Goal: Information Seeking & Learning: Learn about a topic

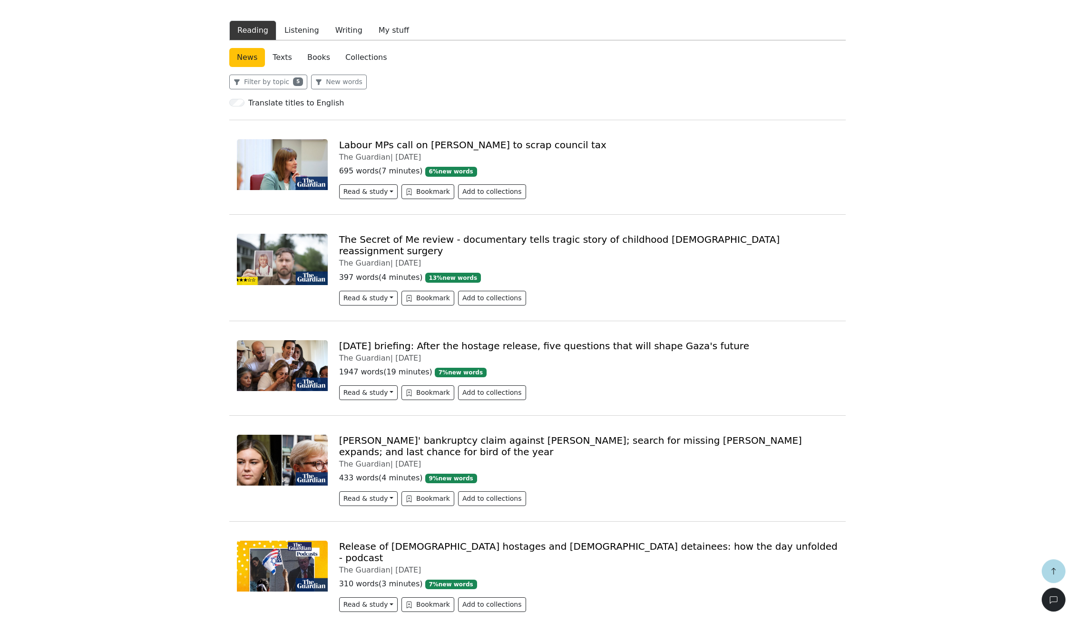
scroll to position [297, 0]
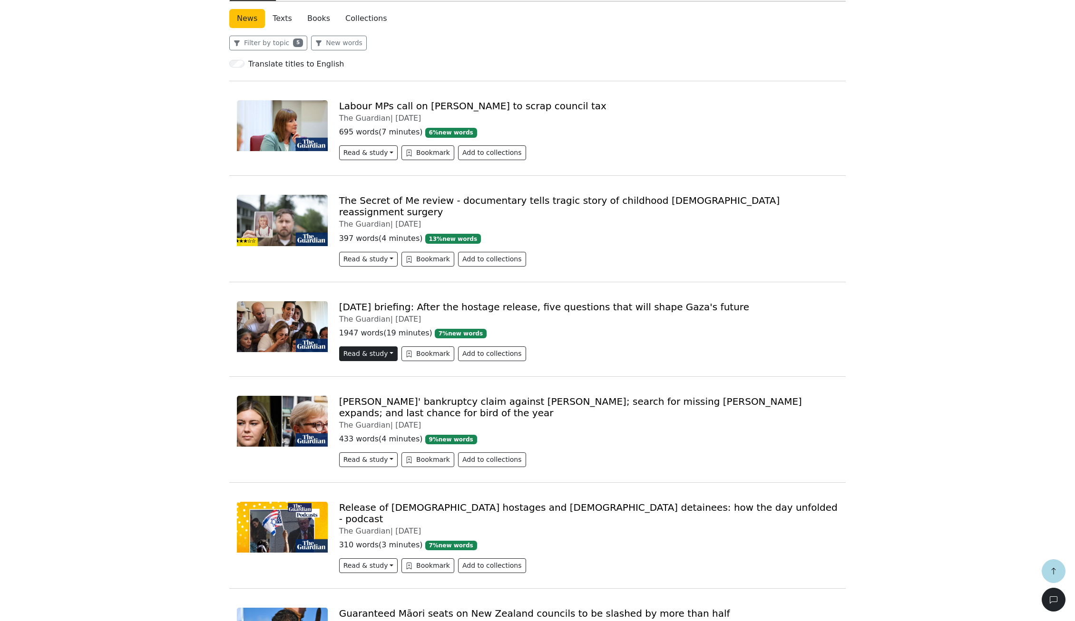
click at [387, 347] on button "Read & study" at bounding box center [368, 354] width 58 height 15
click at [366, 301] on link "[DATE] briefing: After the hostage release, five questions that will shape Gaza…" at bounding box center [544, 306] width 410 height 11
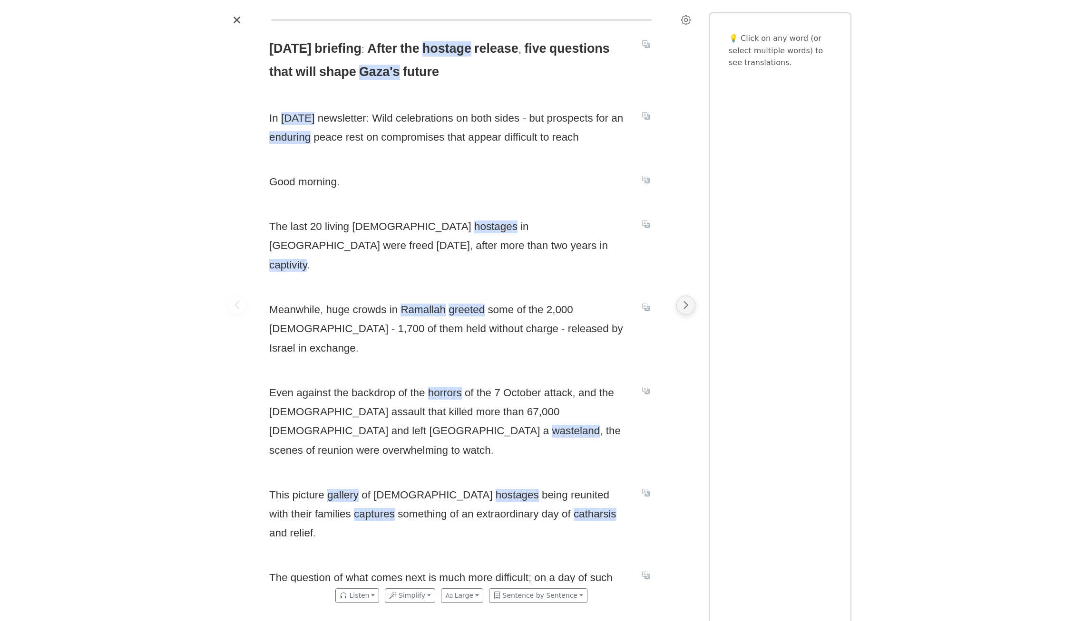
click at [685, 311] on button "Next page" at bounding box center [685, 305] width 19 height 19
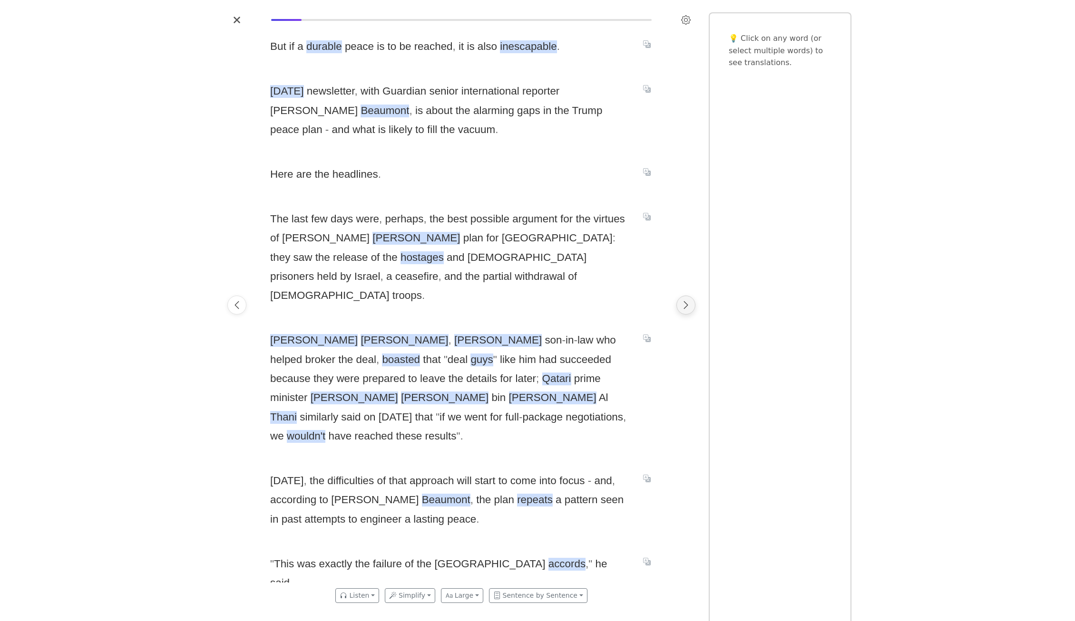
scroll to position [0, 403]
click at [688, 302] on icon "Next page" at bounding box center [686, 305] width 10 height 10
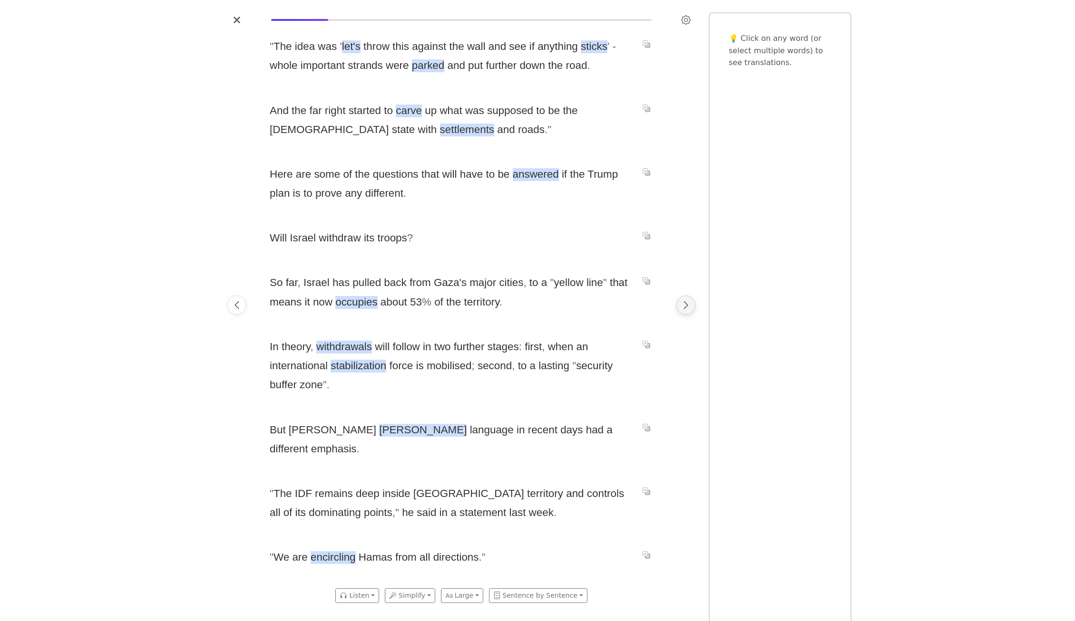
scroll to position [0, 806]
click at [683, 306] on icon "Next page" at bounding box center [686, 305] width 10 height 10
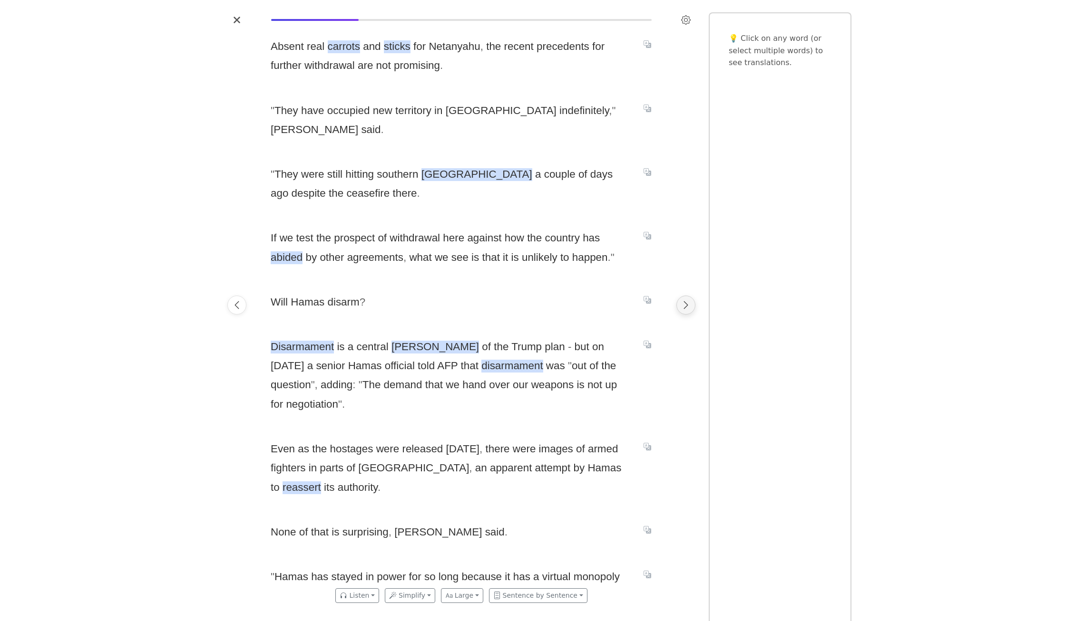
scroll to position [0, 1210]
click at [685, 308] on icon "Next page" at bounding box center [686, 305] width 4 height 8
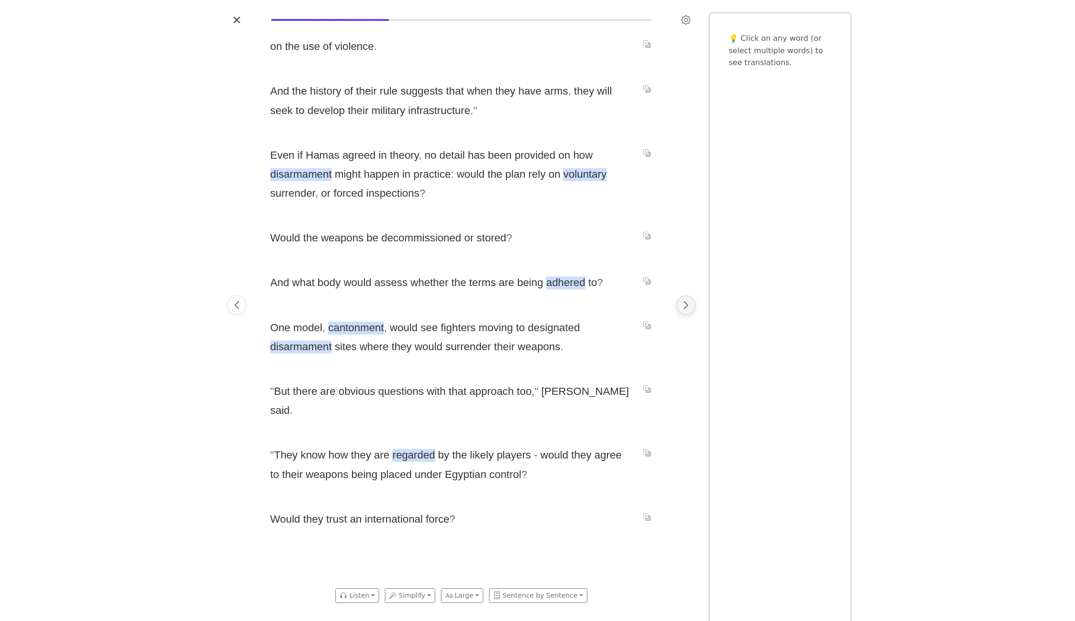
scroll to position [0, 1613]
click at [685, 309] on icon "Next page" at bounding box center [686, 305] width 10 height 10
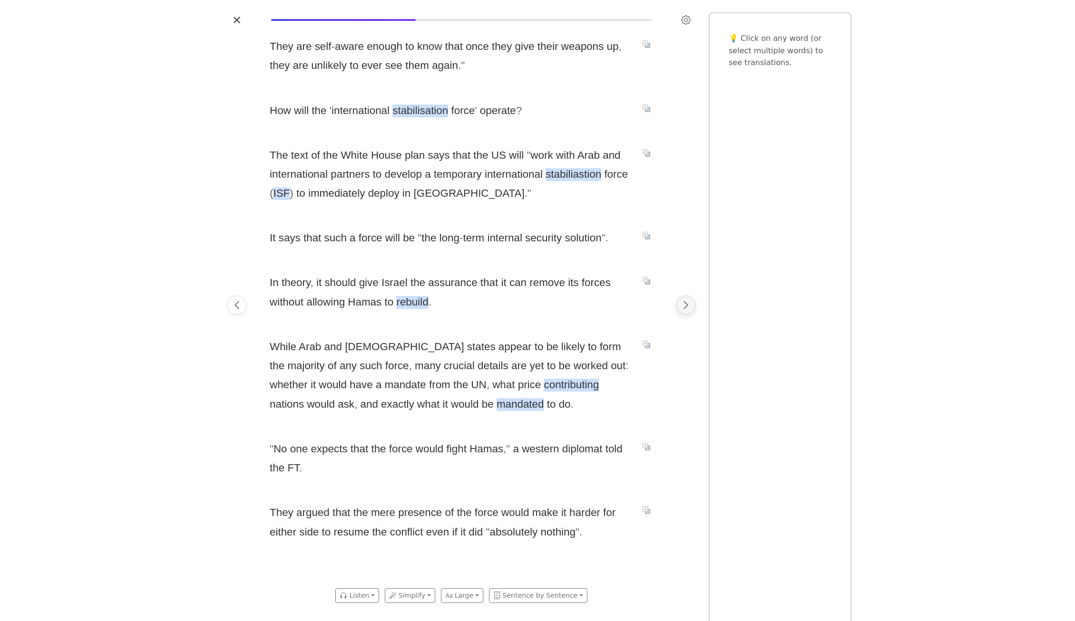
scroll to position [0, 2016]
click at [689, 306] on icon "Next page" at bounding box center [686, 305] width 10 height 10
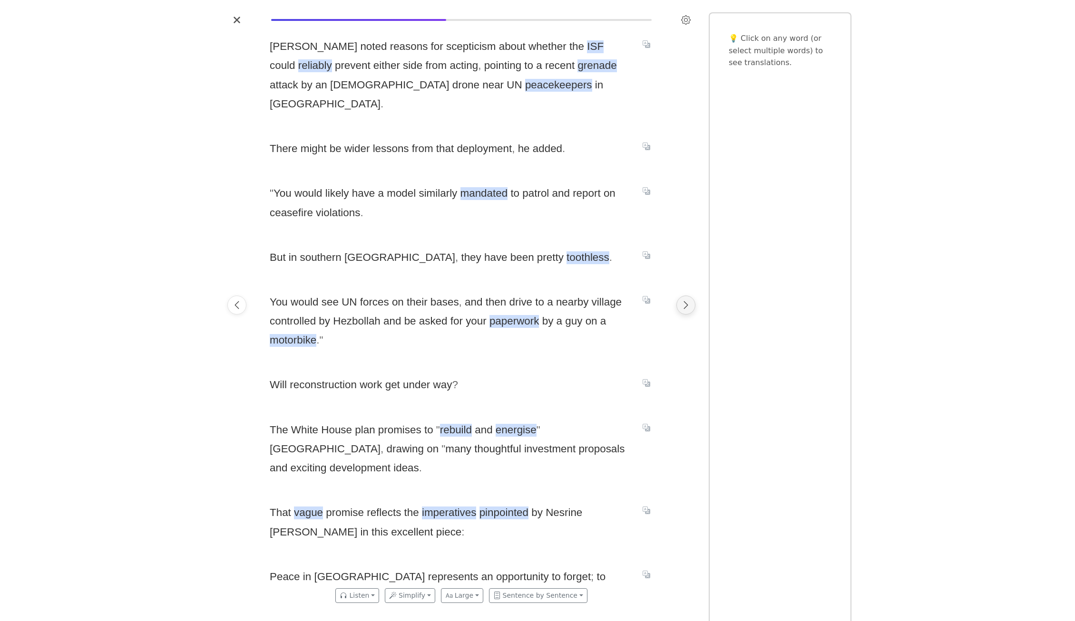
scroll to position [0, 2419]
click at [682, 308] on icon "Next page" at bounding box center [686, 305] width 10 height 10
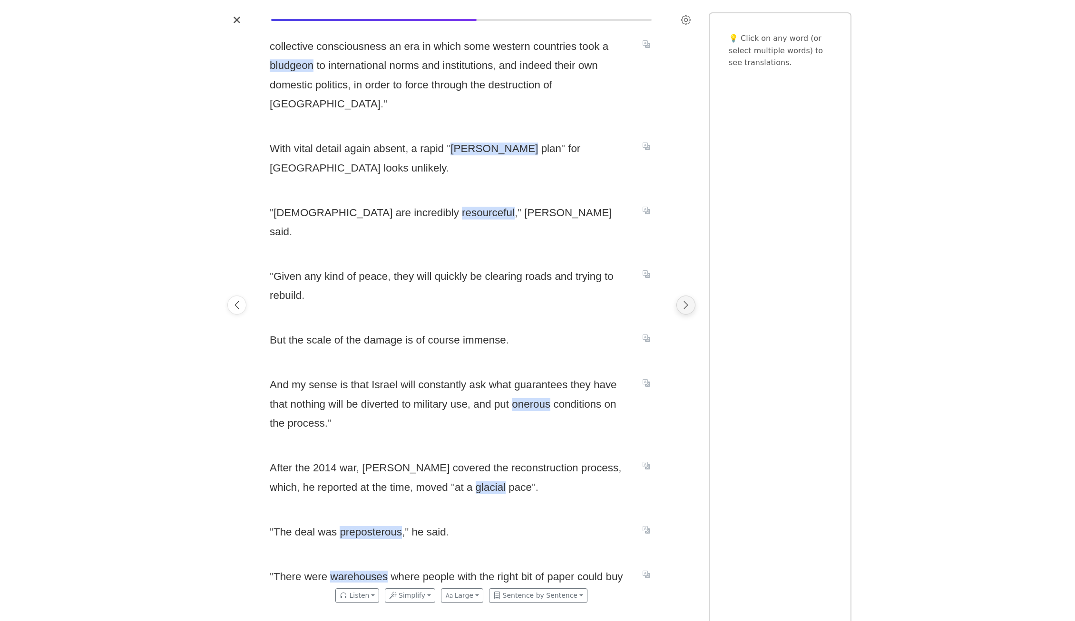
scroll to position [0, 2822]
drag, startPoint x: 457, startPoint y: 435, endPoint x: 431, endPoint y: 432, distance: 26.3
click at [475, 482] on span "glacial" at bounding box center [490, 488] width 30 height 13
click at [456, 455] on div "collective consciousness an era in which some western countries took a bludgeon…" at bounding box center [461, 305] width 403 height 555
drag, startPoint x: 460, startPoint y: 431, endPoint x: 432, endPoint y: 439, distance: 28.7
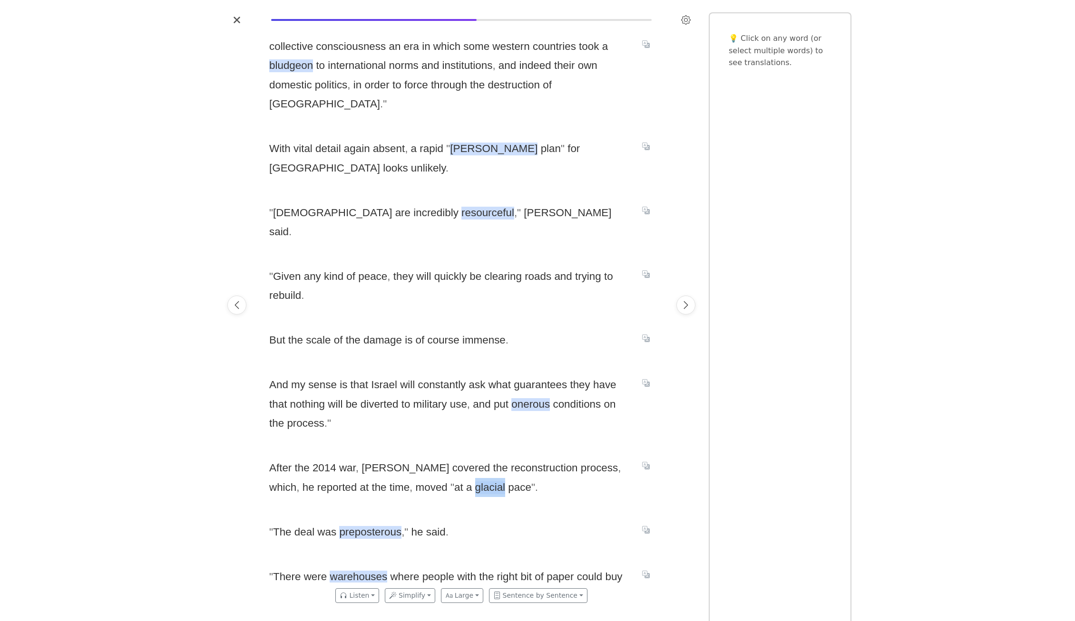
click at [429, 459] on span "After the 2014 war , [PERSON_NAME] covered the reconstruction process , which ,…" at bounding box center [449, 478] width 361 height 39
click at [461, 447] on div "collective consciousness an era in which some western countries took a bludgeon…" at bounding box center [461, 305] width 403 height 555
click at [508, 482] on span "pace" at bounding box center [519, 488] width 23 height 13
click at [485, 442] on div "collective consciousness an era in which some western countries took a bludgeon…" at bounding box center [461, 305] width 403 height 555
drag, startPoint x: 486, startPoint y: 439, endPoint x: 406, endPoint y: 444, distance: 80.5
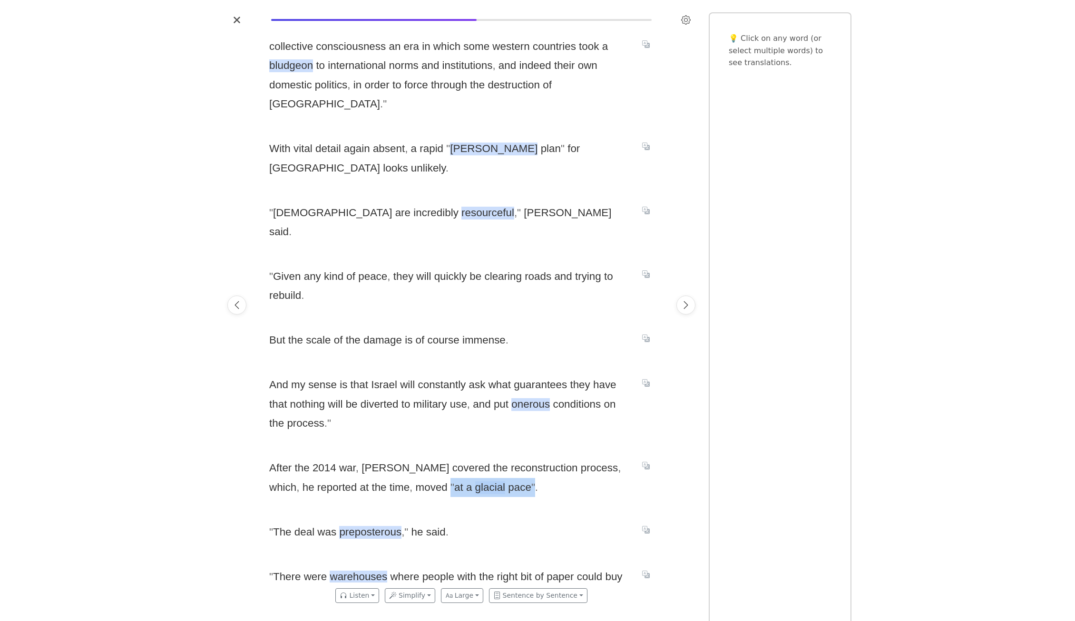
click at [406, 443] on div "collective consciousness an era in which some western countries took a bludgeon…" at bounding box center [461, 305] width 403 height 555
click at [465, 446] on div "collective consciousness an era in which some western countries took a bludgeon…" at bounding box center [461, 305] width 403 height 555
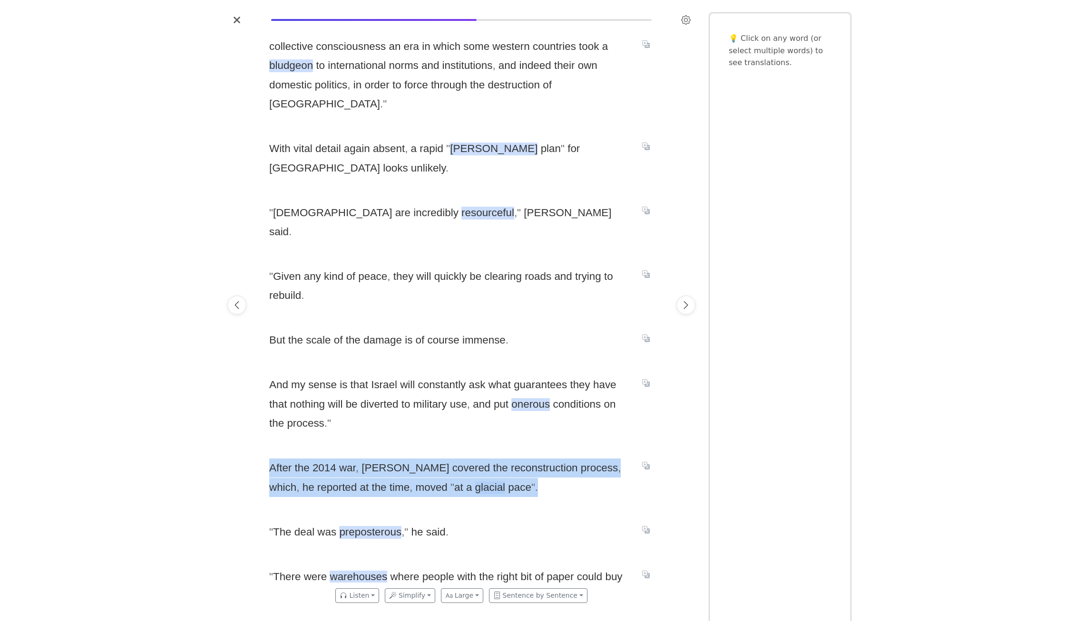
drag, startPoint x: 263, startPoint y: 412, endPoint x: 489, endPoint y: 426, distance: 226.8
click at [489, 426] on div "collective consciousness an era in which some western countries took a bludgeon…" at bounding box center [461, 305] width 403 height 555
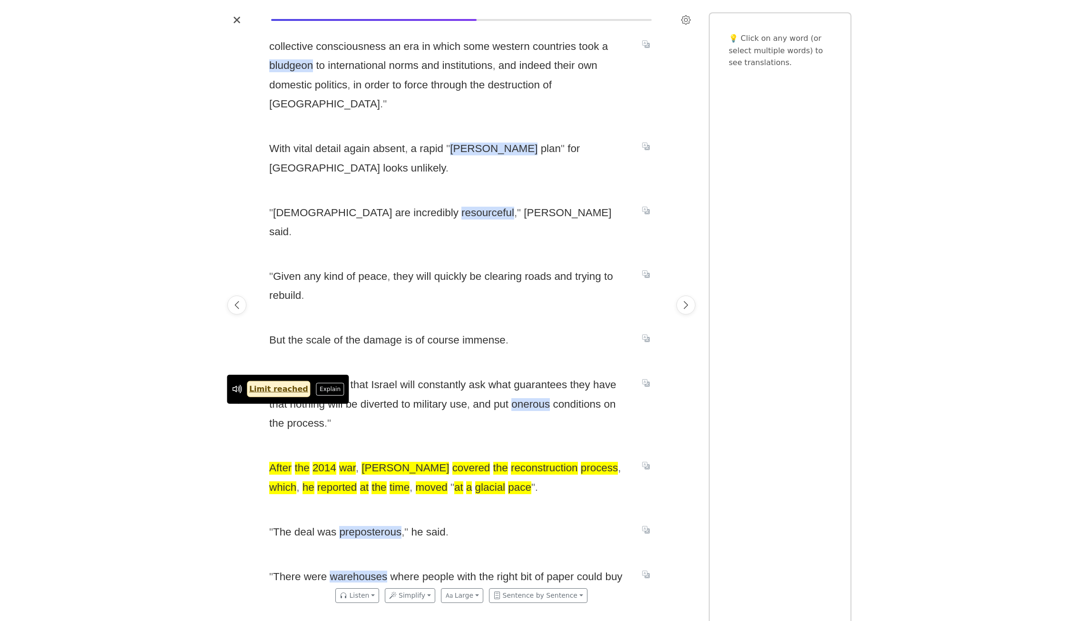
click at [514, 457] on div "collective consciousness an era in which some western countries took a bludgeon…" at bounding box center [461, 305] width 403 height 555
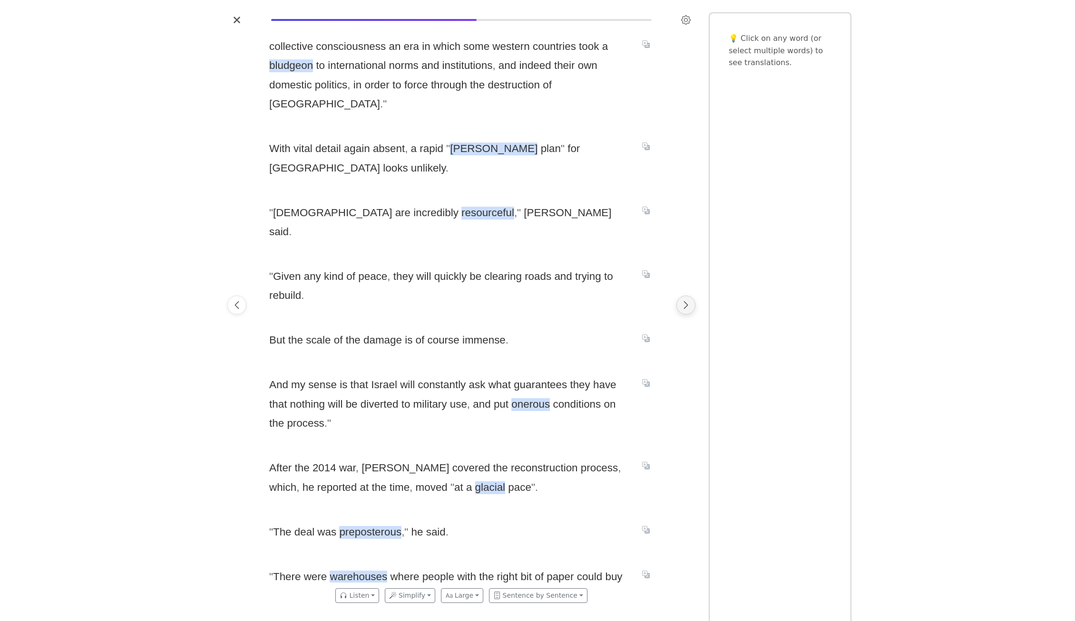
click at [683, 306] on icon "Next page" at bounding box center [686, 305] width 10 height 10
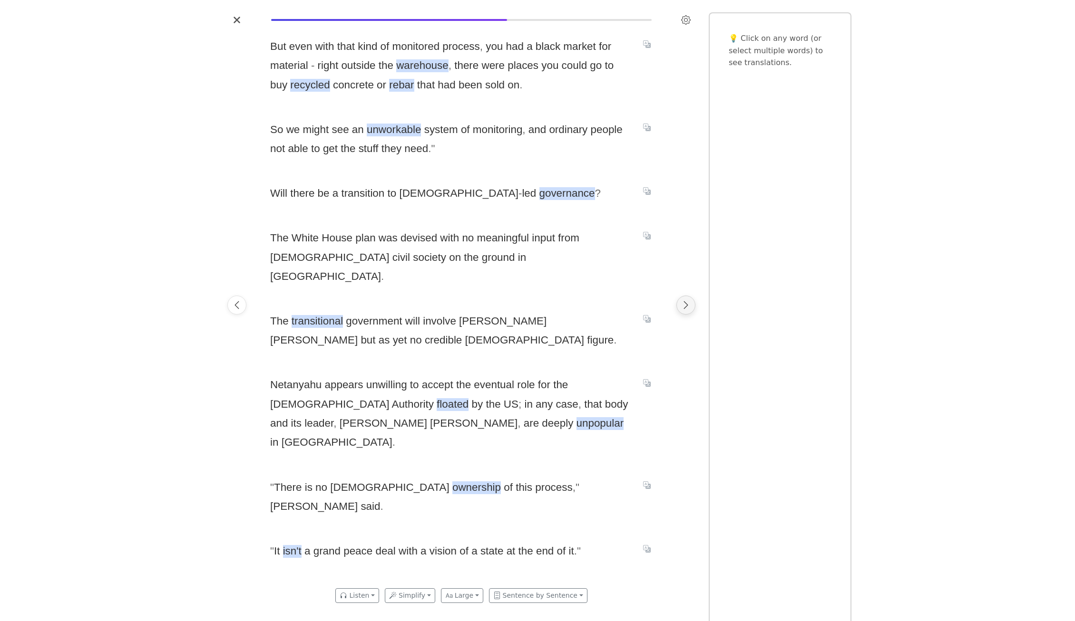
scroll to position [0, 3226]
click at [687, 305] on icon "Next page" at bounding box center [686, 305] width 4 height 8
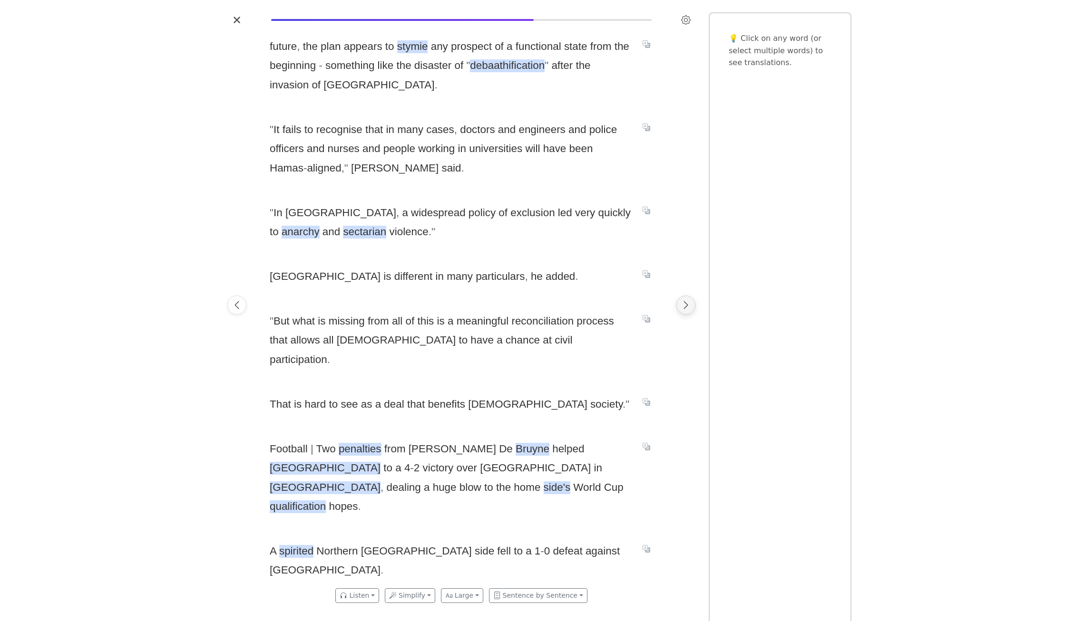
scroll to position [0, 3629]
click at [686, 309] on icon "Next page" at bounding box center [686, 305] width 10 height 10
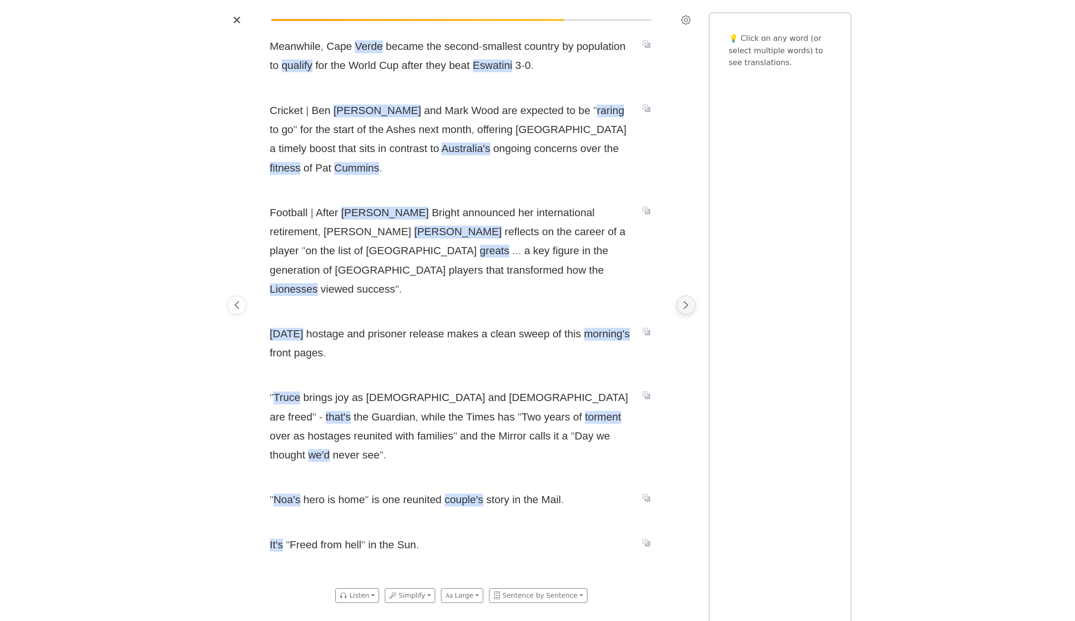
scroll to position [0, 4032]
click at [236, 306] on icon "Previous page" at bounding box center [237, 305] width 10 height 10
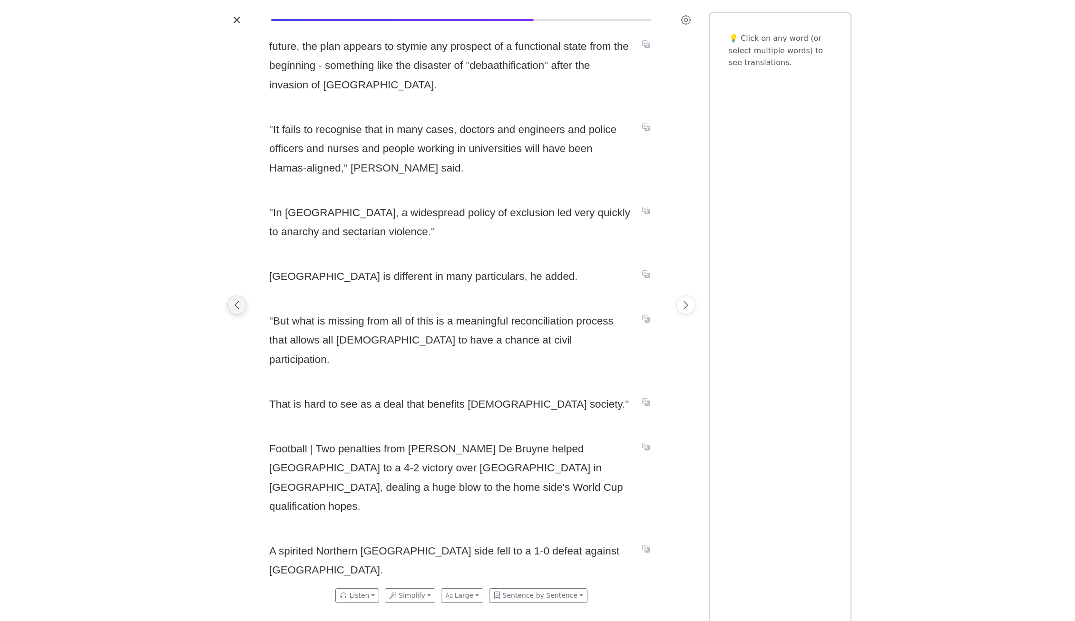
scroll to position [0, 3629]
click at [241, 305] on icon "Previous page" at bounding box center [237, 305] width 10 height 10
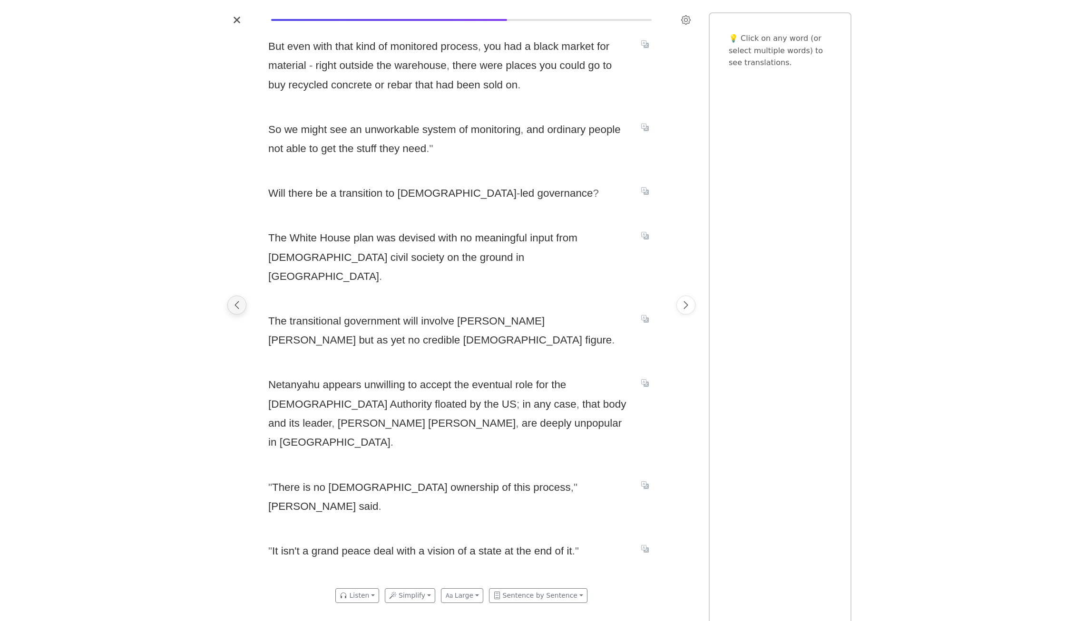
scroll to position [0, 3226]
click at [241, 306] on icon "Previous page" at bounding box center [237, 305] width 10 height 10
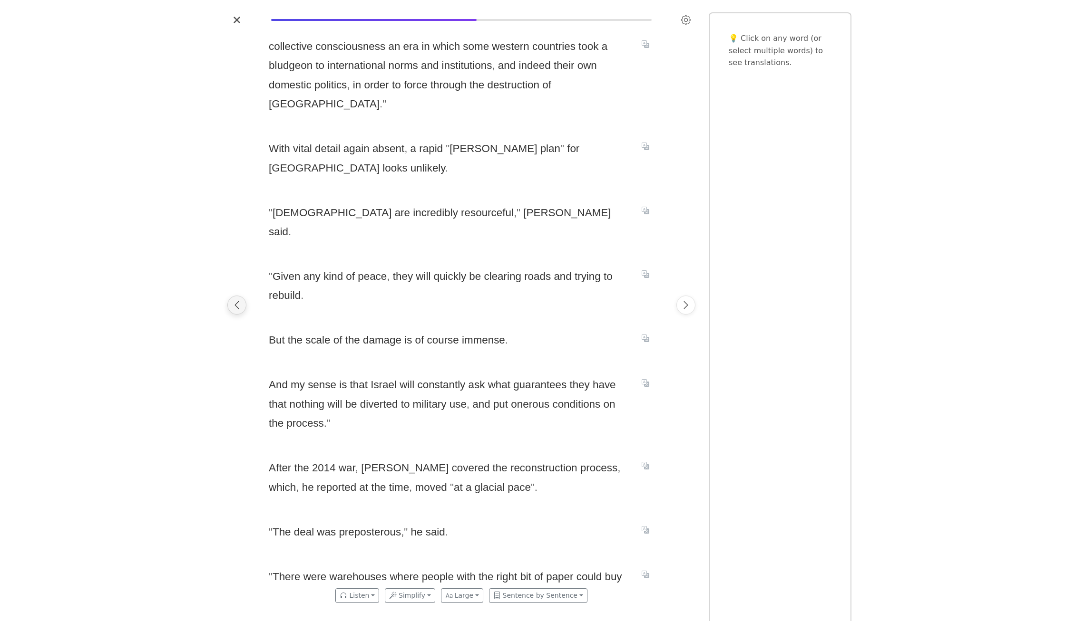
scroll to position [0, 2822]
drag, startPoint x: 429, startPoint y: 433, endPoint x: 460, endPoint y: 438, distance: 31.3
click at [460, 459] on span "After the 2014 war , [PERSON_NAME] covered the reconstruction process , which ,…" at bounding box center [449, 478] width 361 height 39
click at [456, 443] on div "collective consciousness an era in which some western countries took a bludgeon…" at bounding box center [461, 305] width 403 height 555
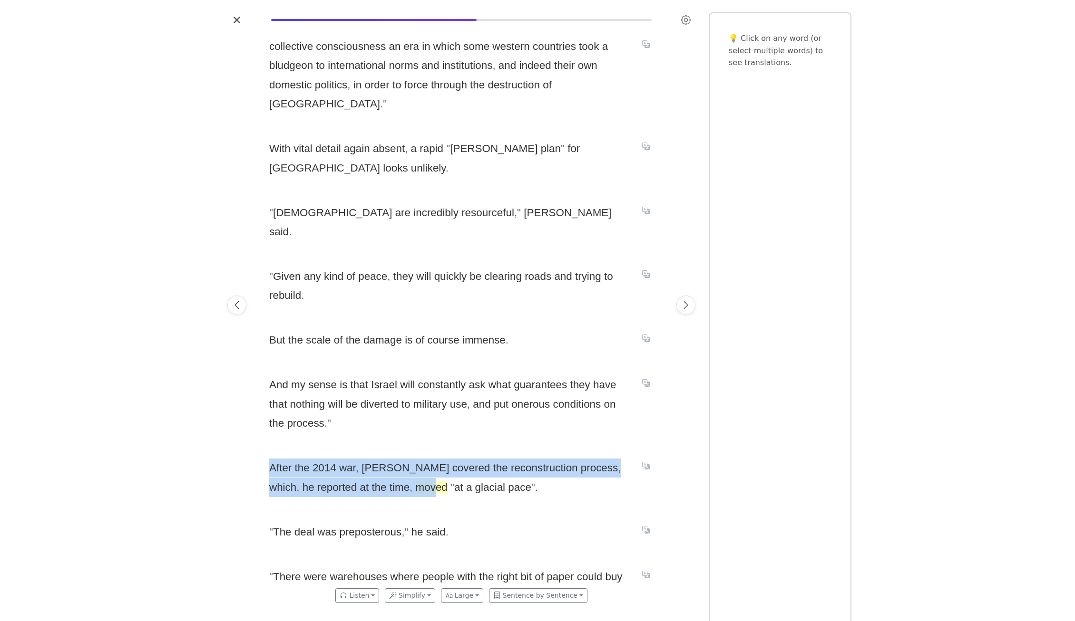
drag, startPoint x: 259, startPoint y: 408, endPoint x: 392, endPoint y: 436, distance: 136.1
click at [392, 436] on div "[DATE] briefing : After the hostage release , five questions that will shape Ga…" at bounding box center [460, 305] width 475 height 555
drag, startPoint x: 259, startPoint y: 418, endPoint x: 344, endPoint y: 432, distance: 85.7
click at [320, 427] on div "[DATE] briefing : After the hostage release , five questions that will shape Ga…" at bounding box center [460, 305] width 475 height 555
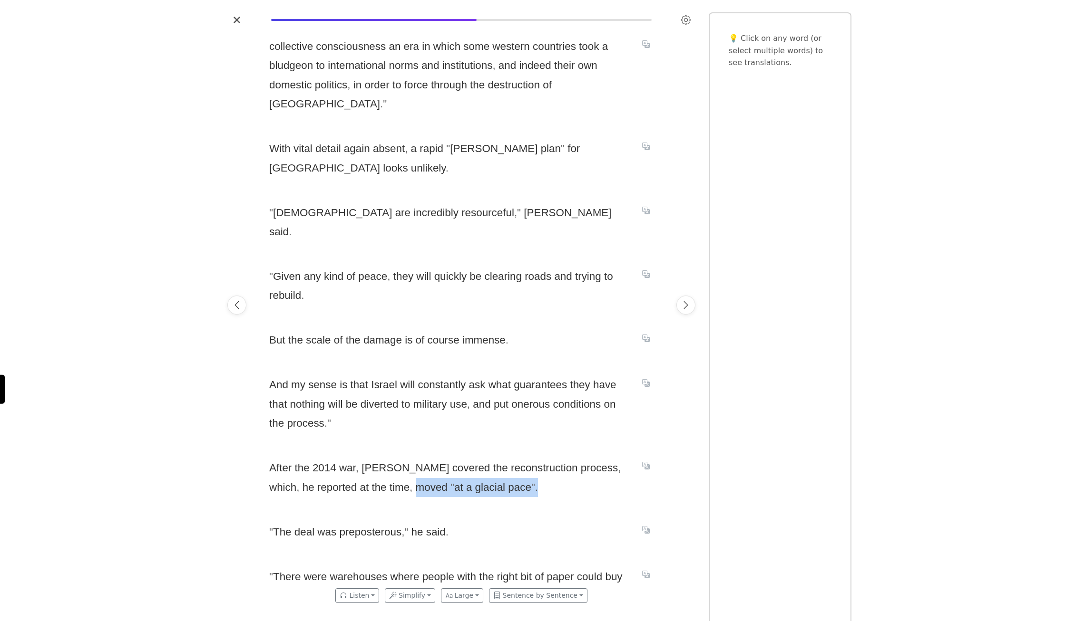
drag, startPoint x: 507, startPoint y: 441, endPoint x: 369, endPoint y: 441, distance: 138.4
click at [369, 441] on div "collective consciousness an era in which some western countries took a bludgeon…" at bounding box center [461, 305] width 403 height 555
click at [384, 445] on div "collective consciousness an era in which some western countries took a bludgeon…" at bounding box center [461, 305] width 403 height 555
click at [683, 304] on icon "Next page" at bounding box center [686, 305] width 10 height 10
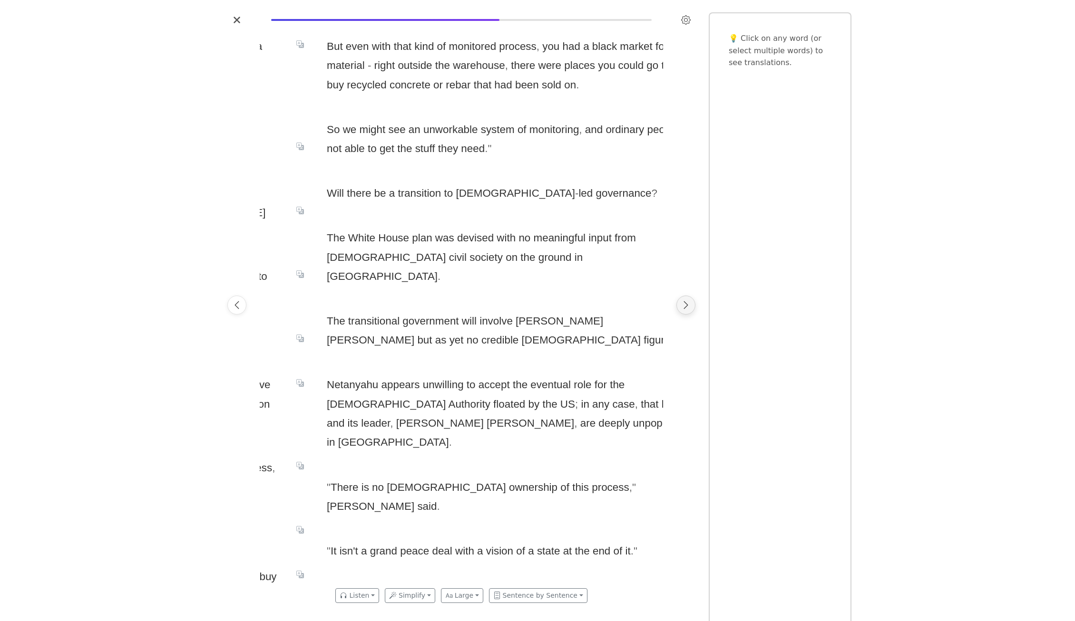
click at [683, 304] on icon "Next page" at bounding box center [686, 305] width 10 height 10
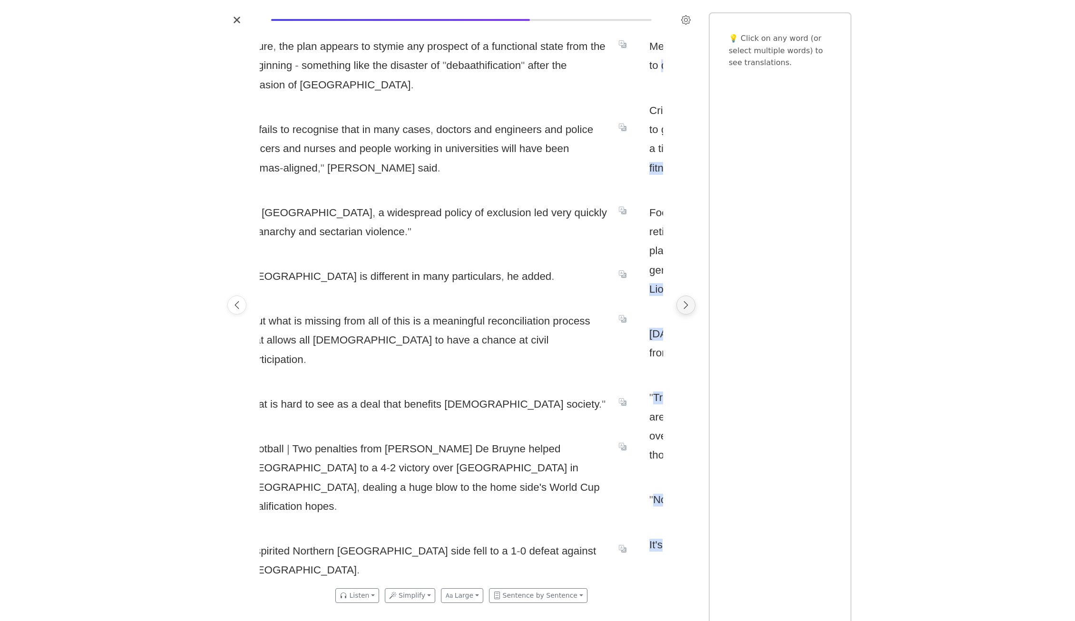
click at [683, 304] on icon "Next page" at bounding box center [686, 305] width 10 height 10
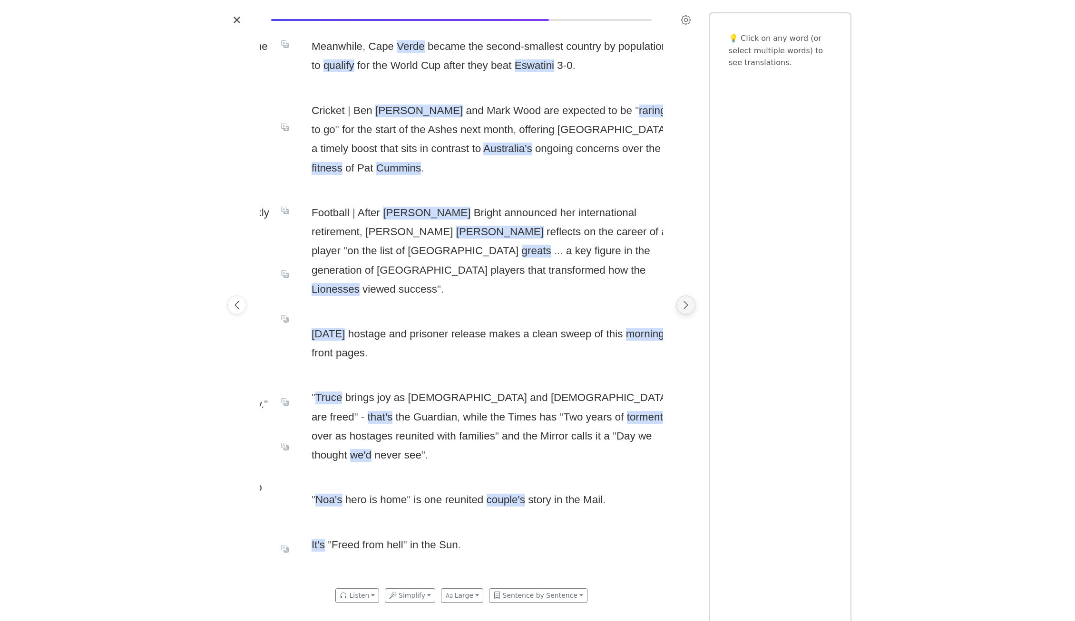
click at [683, 304] on icon "Next page" at bounding box center [686, 305] width 10 height 10
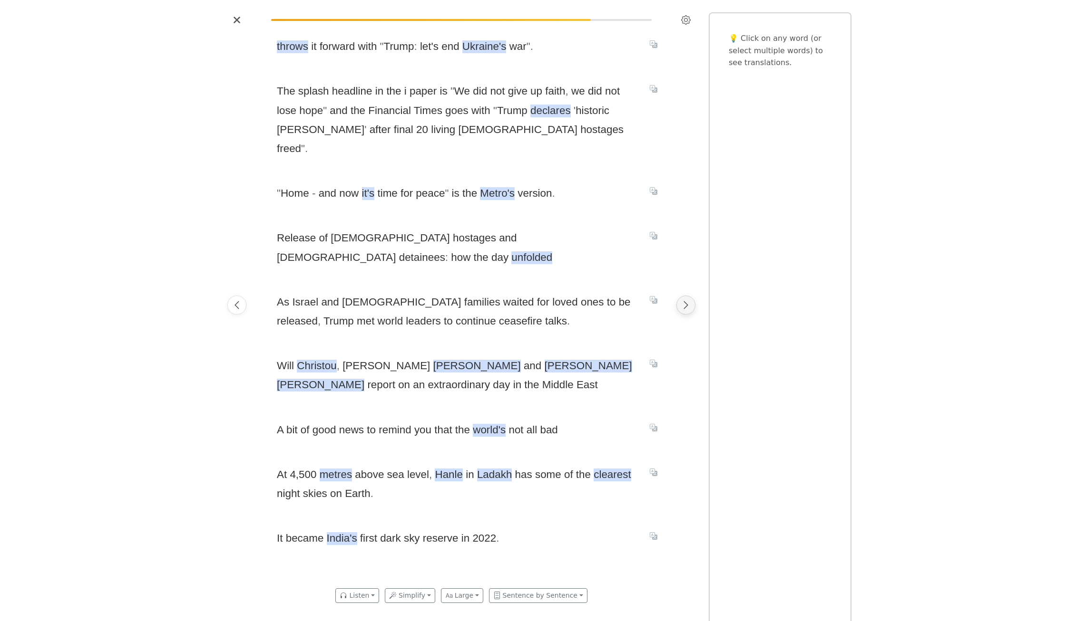
click at [683, 304] on icon "Next page" at bounding box center [686, 305] width 10 height 10
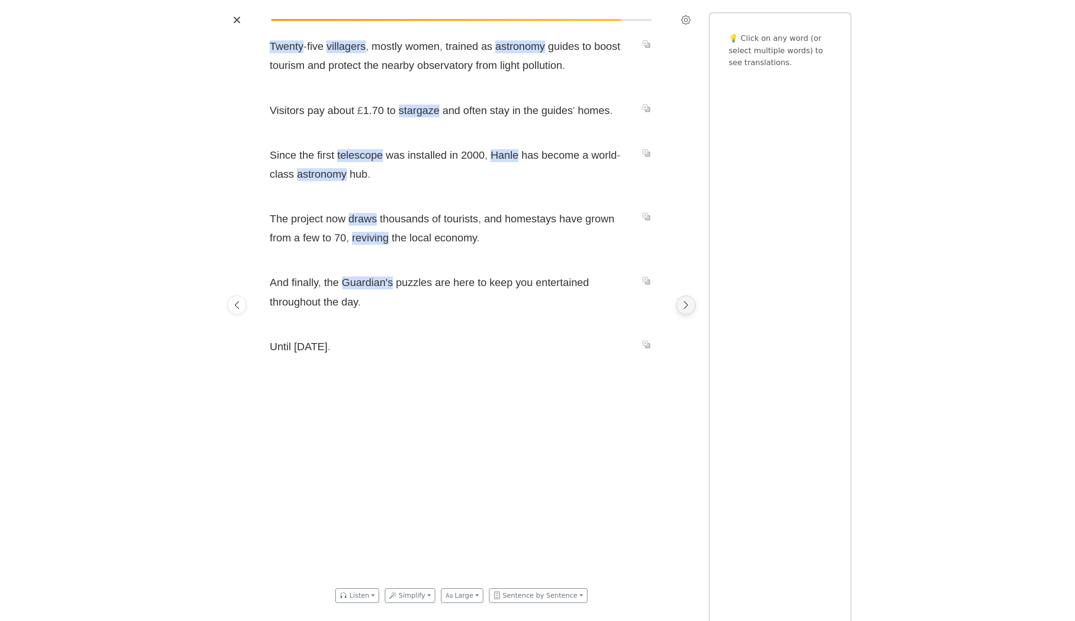
scroll to position [0, 4838]
click at [687, 303] on icon "Next page" at bounding box center [686, 305] width 10 height 10
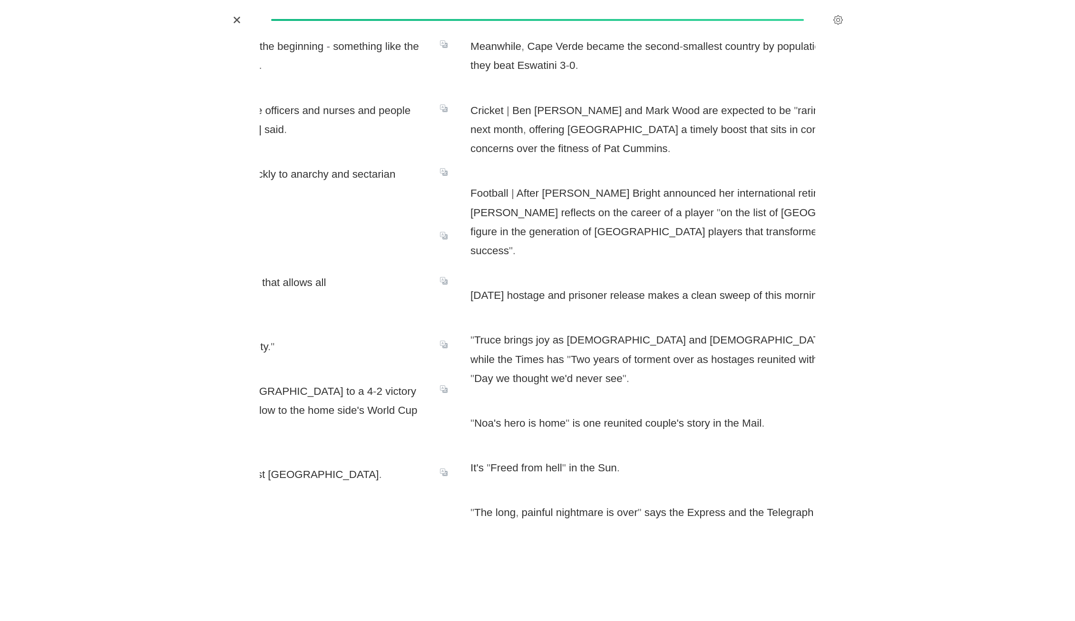
scroll to position [0, 7219]
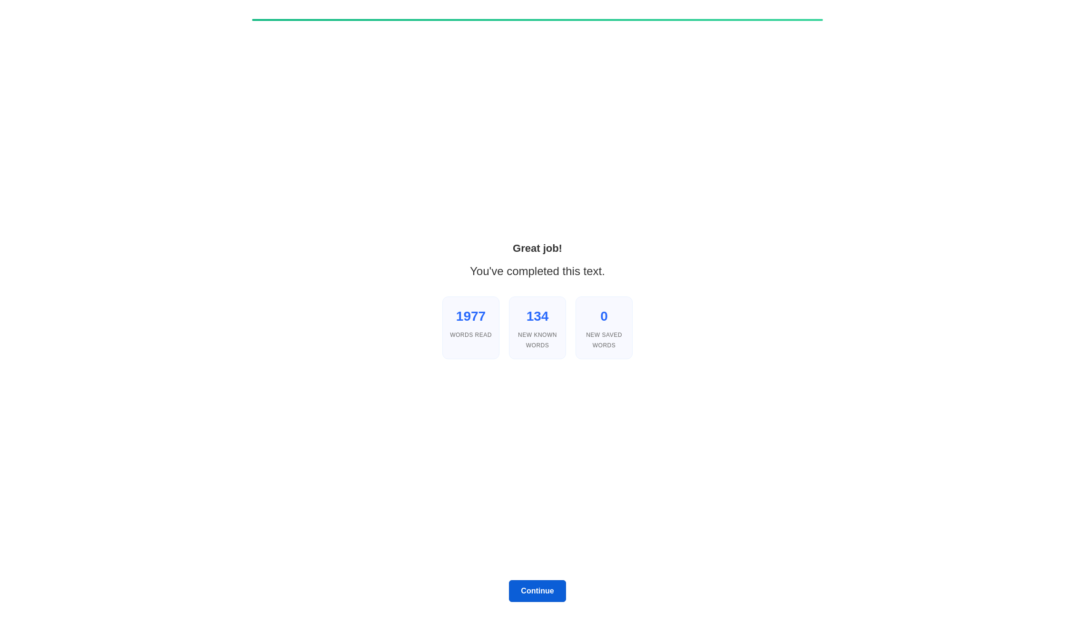
click at [539, 589] on button "Continue" at bounding box center [537, 592] width 57 height 22
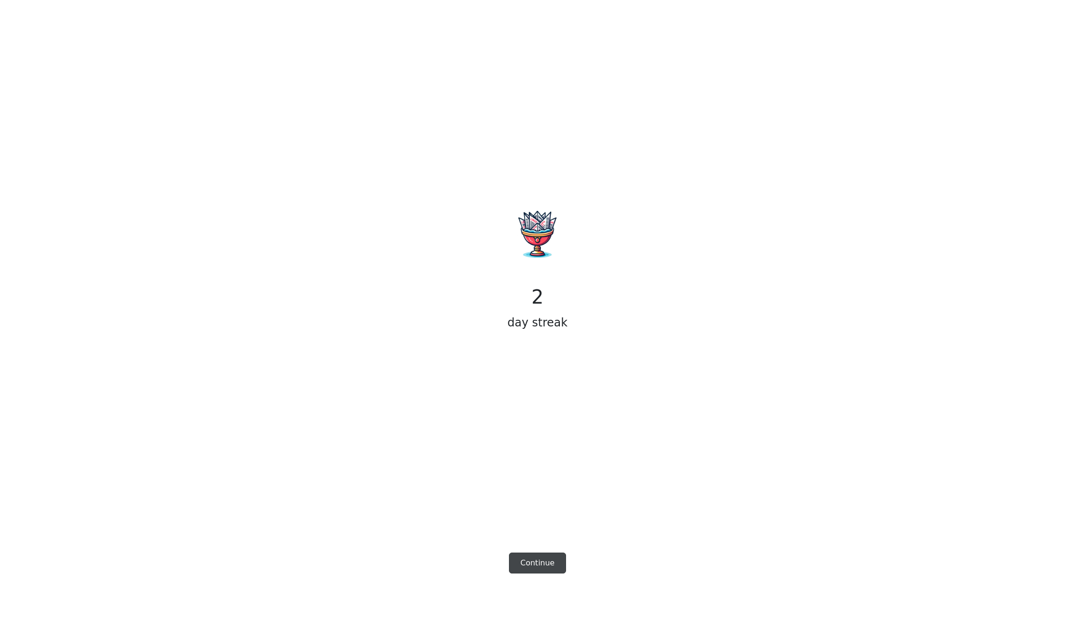
click at [538, 558] on button "Continue" at bounding box center [537, 563] width 57 height 21
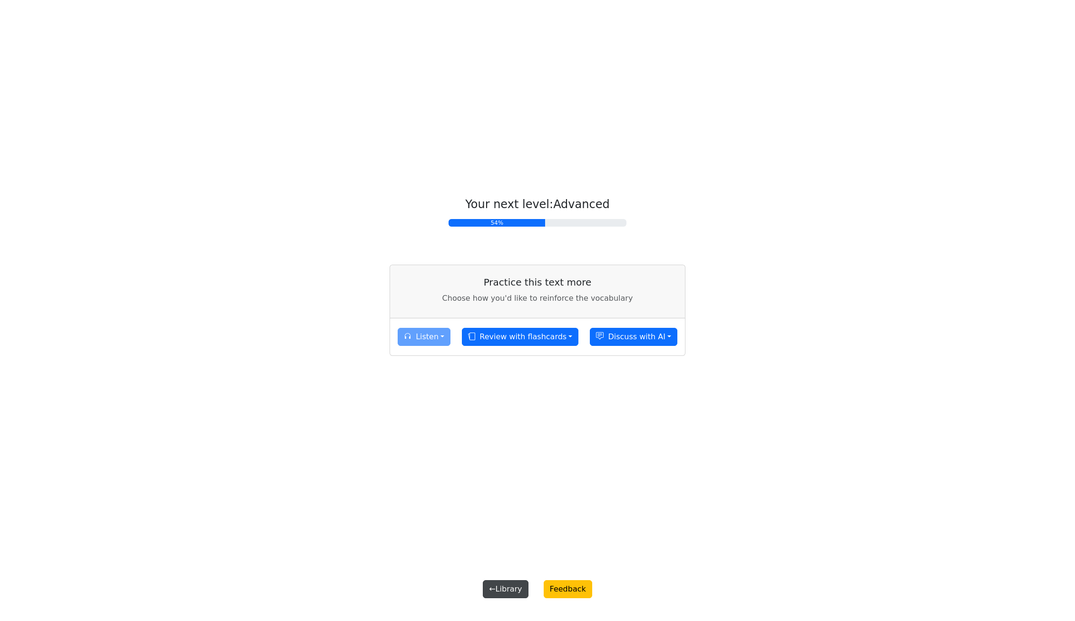
click at [517, 585] on button "← Library" at bounding box center [505, 590] width 45 height 18
